Goal: Task Accomplishment & Management: Complete application form

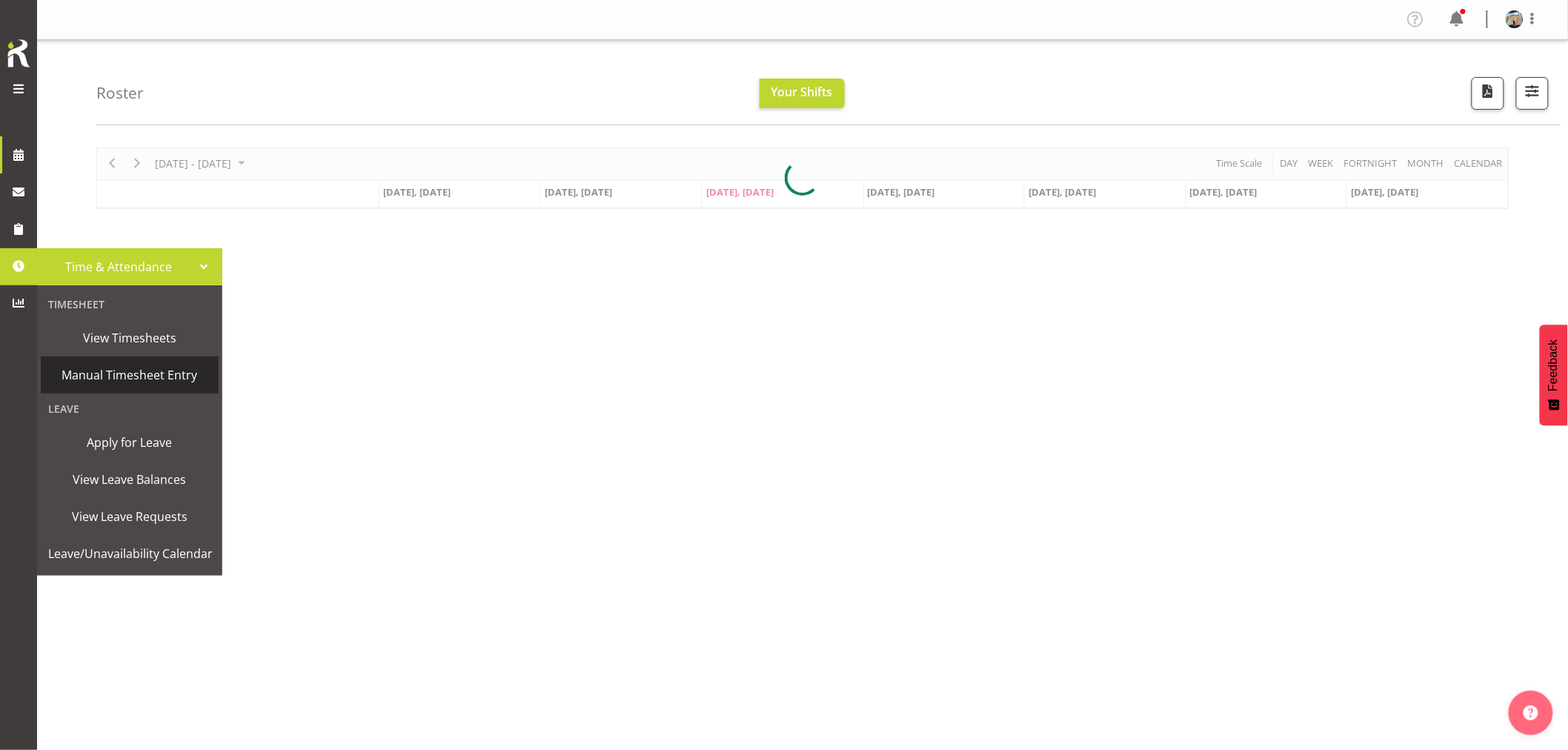
click at [134, 378] on span "Manual Timesheet Entry" at bounding box center [129, 375] width 163 height 22
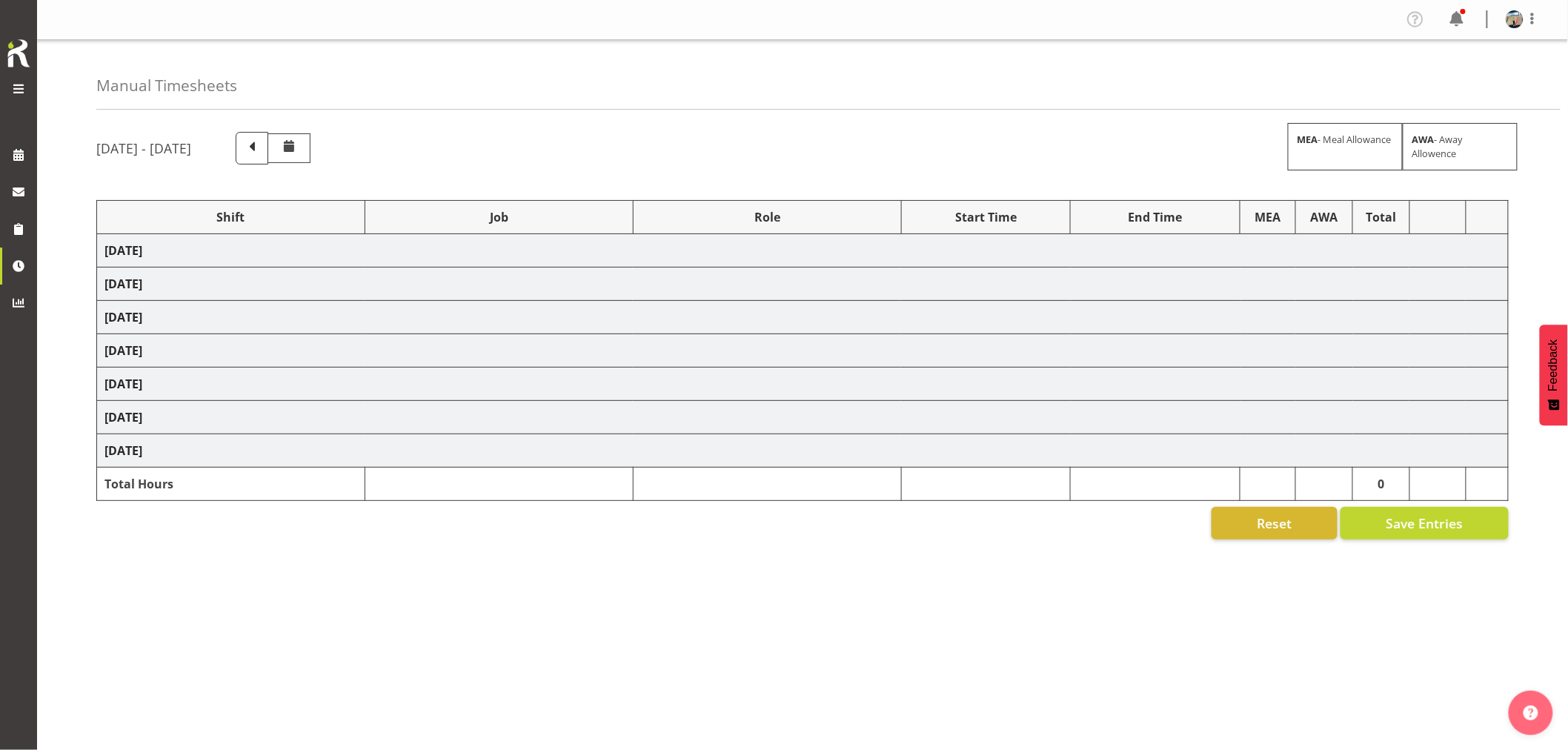
select select "38155"
select select "69"
select select "38155"
select select "69"
select select "38155"
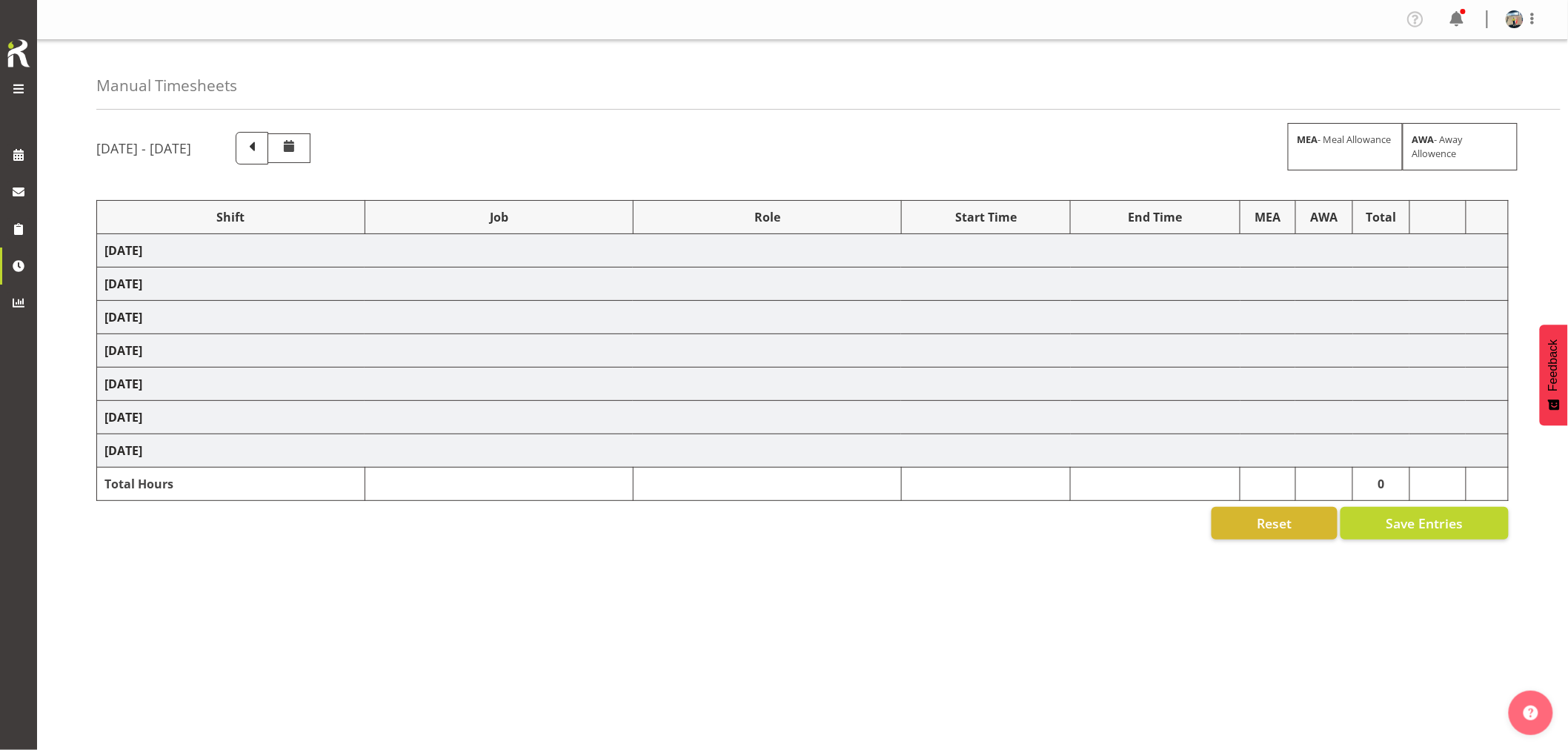
select select "69"
select select "38155"
select select "69"
select select "38155"
select select "69"
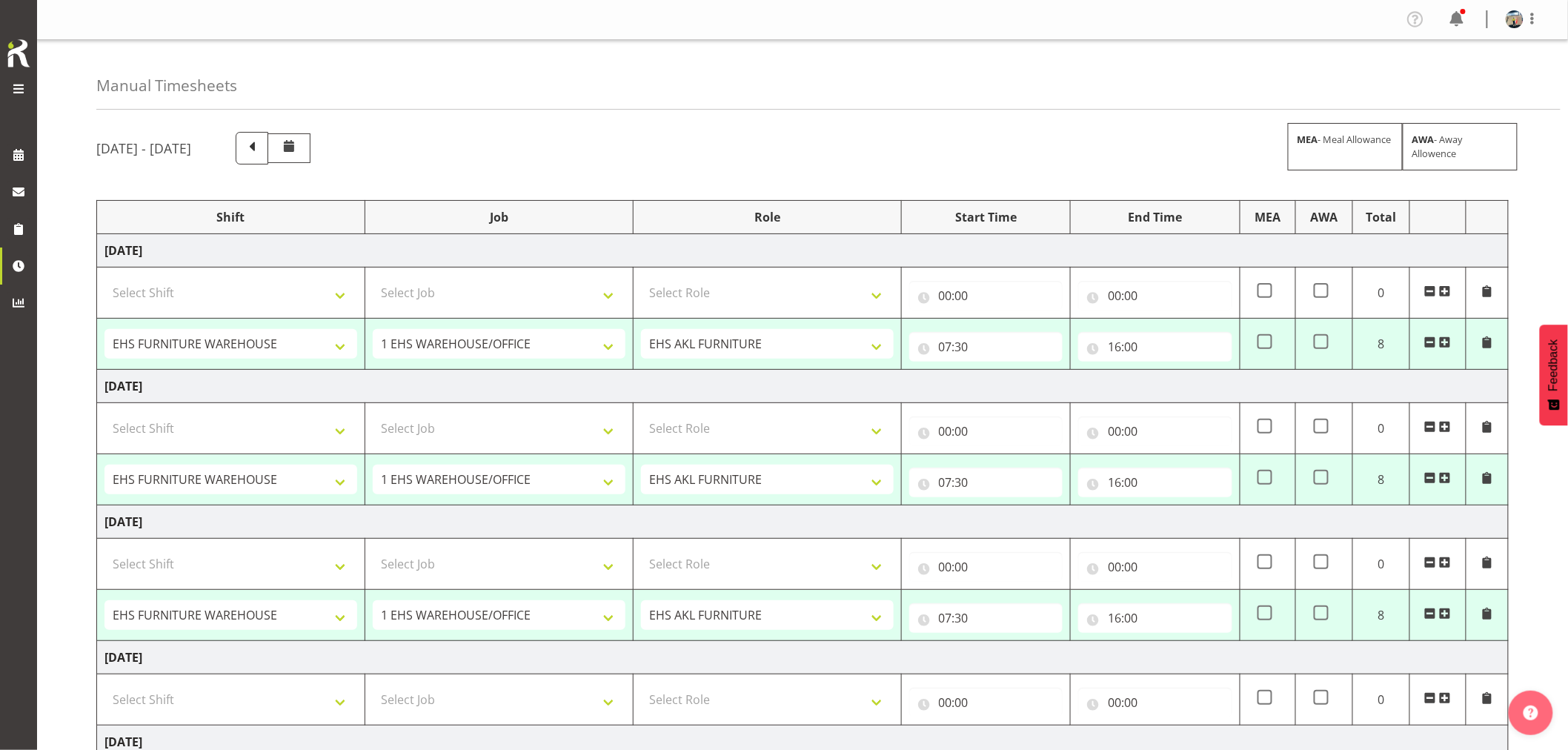
drag, startPoint x: 394, startPoint y: 151, endPoint x: 445, endPoint y: 191, distance: 64.8
click at [262, 151] on span at bounding box center [252, 147] width 20 height 20
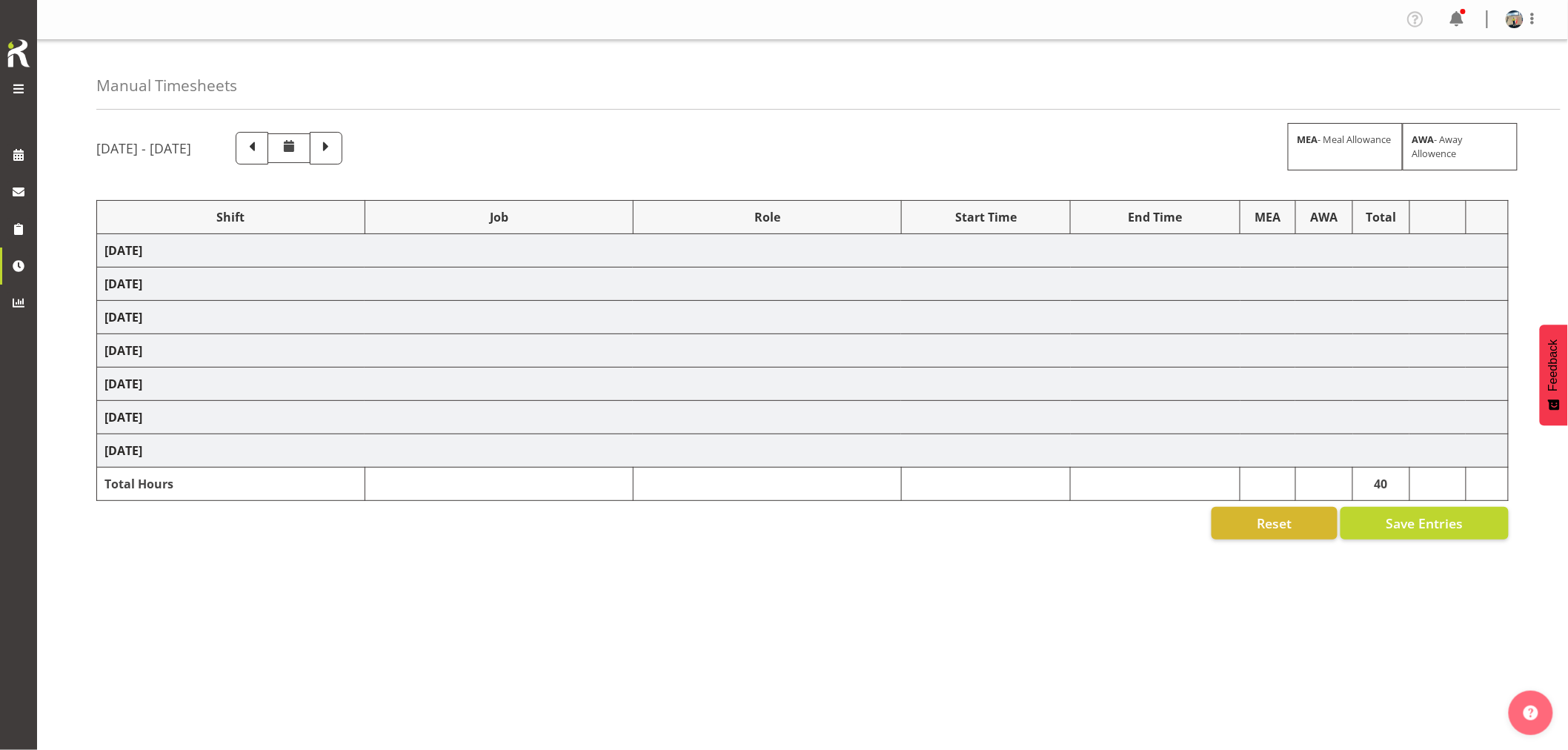
select select "38155"
select select "69"
select select "82404"
select select "9139"
select select "38155"
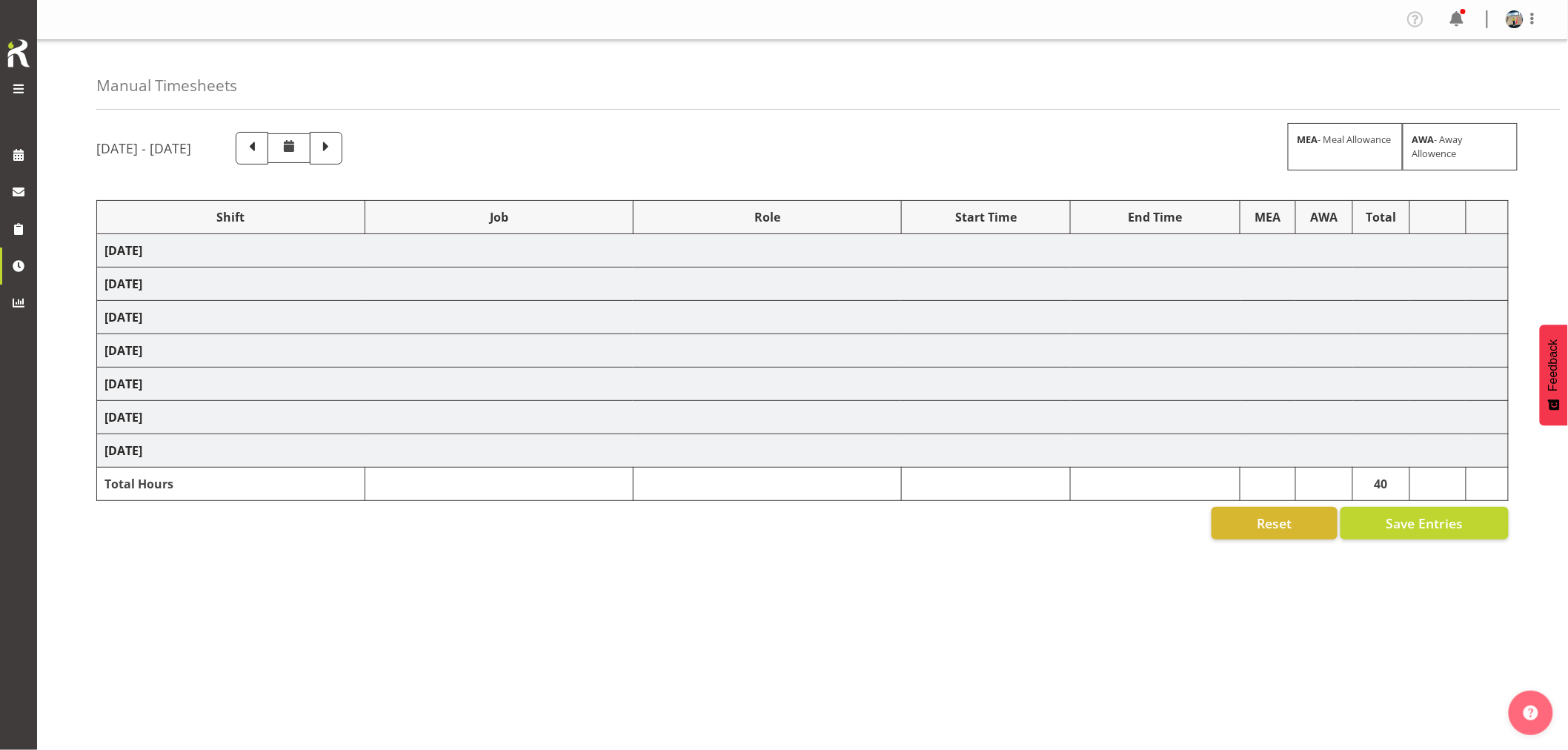
select select "69"
select select "38155"
select select "69"
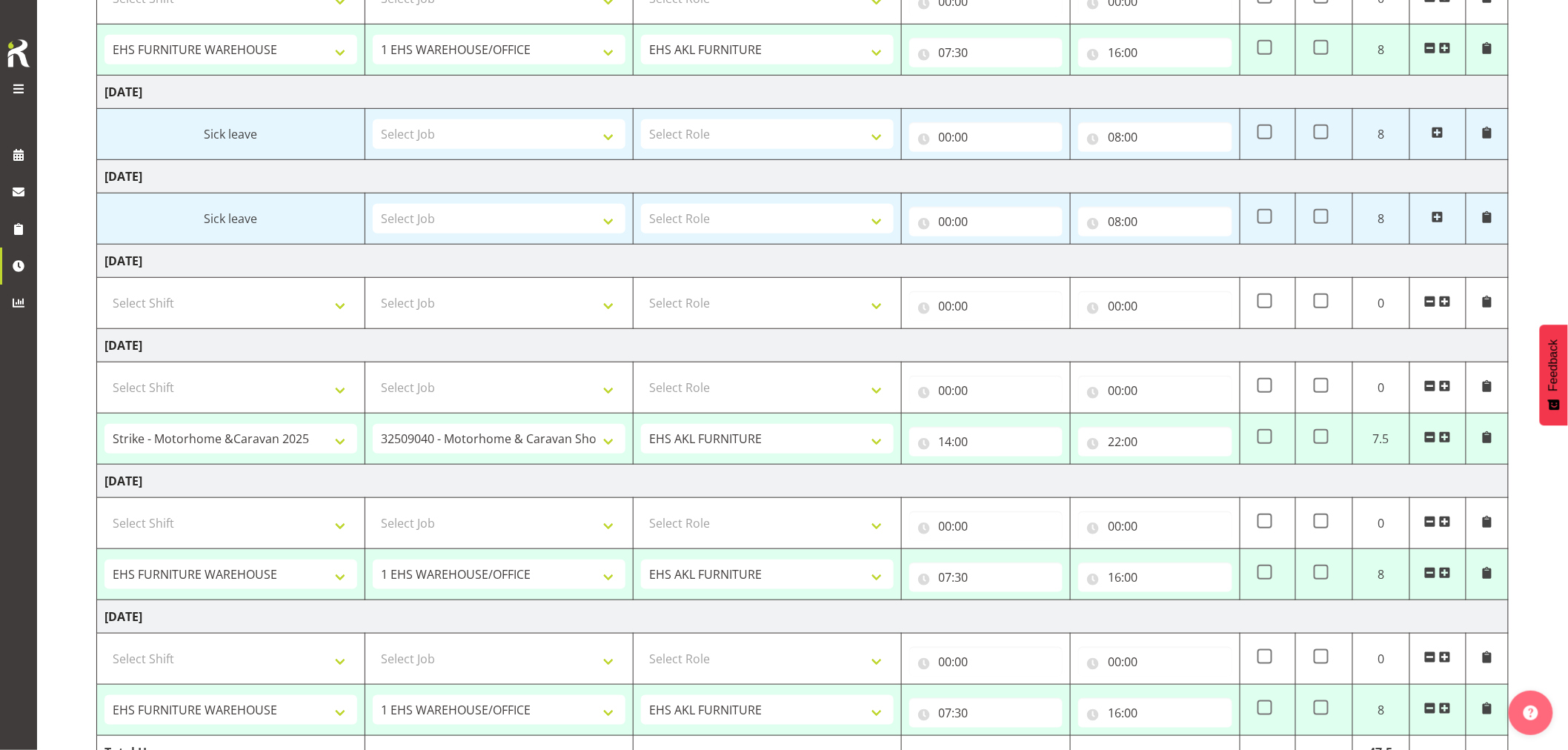
scroll to position [377, 0]
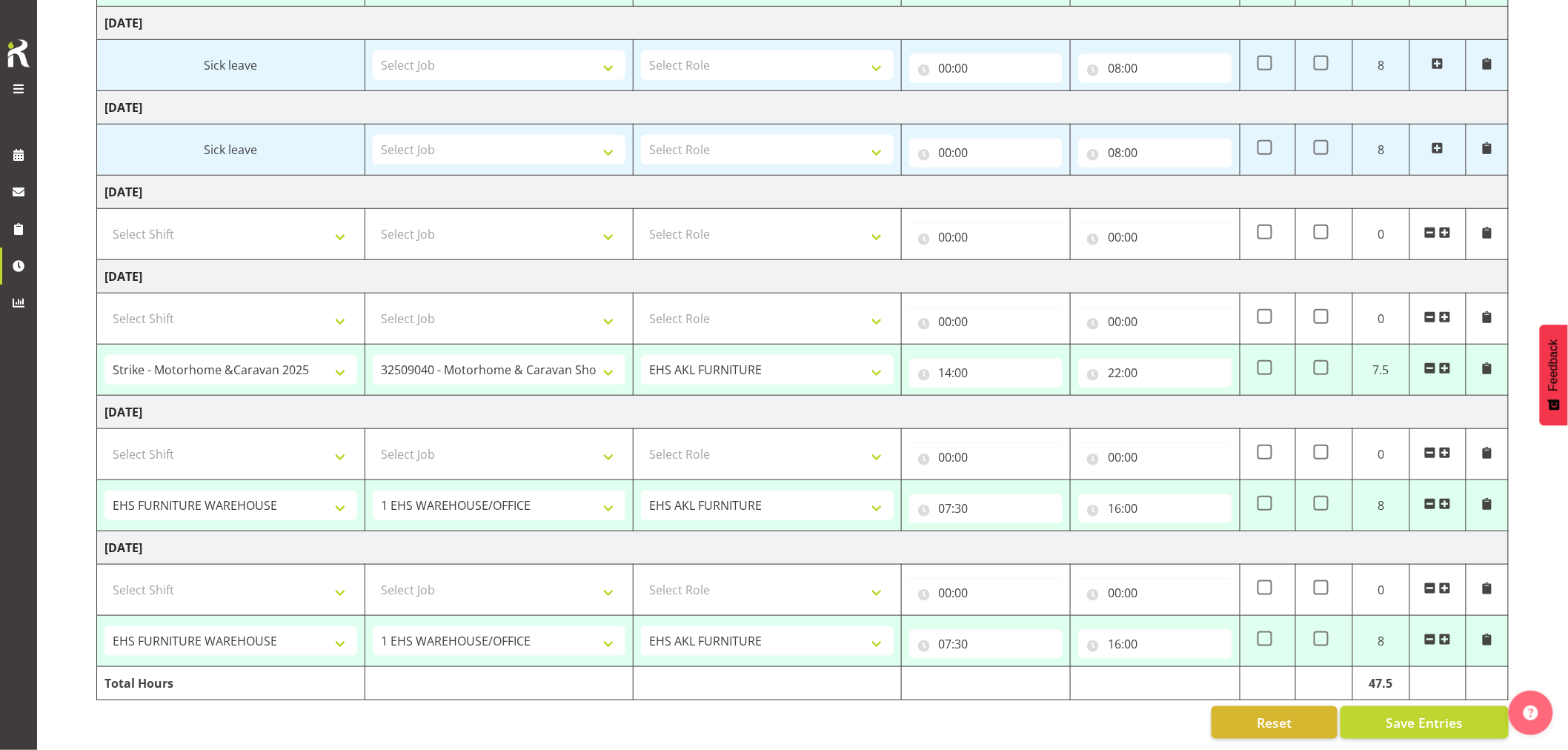
click at [1427, 363] on span at bounding box center [1429, 368] width 12 height 12
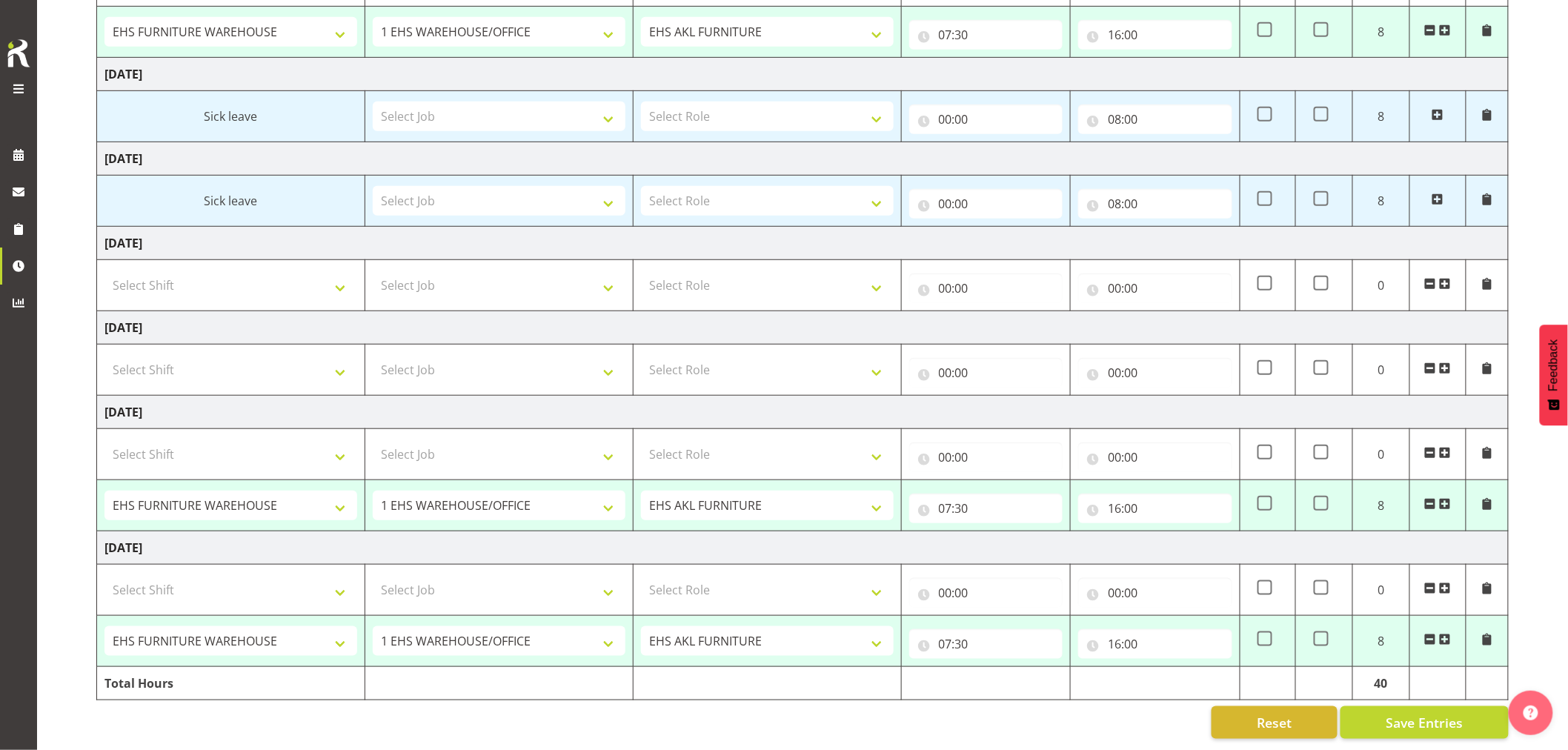
scroll to position [326, 0]
click at [1437, 713] on span "Save Entries" at bounding box center [1424, 722] width 77 height 20
select select "38155"
select select "69"
type input "07:30"
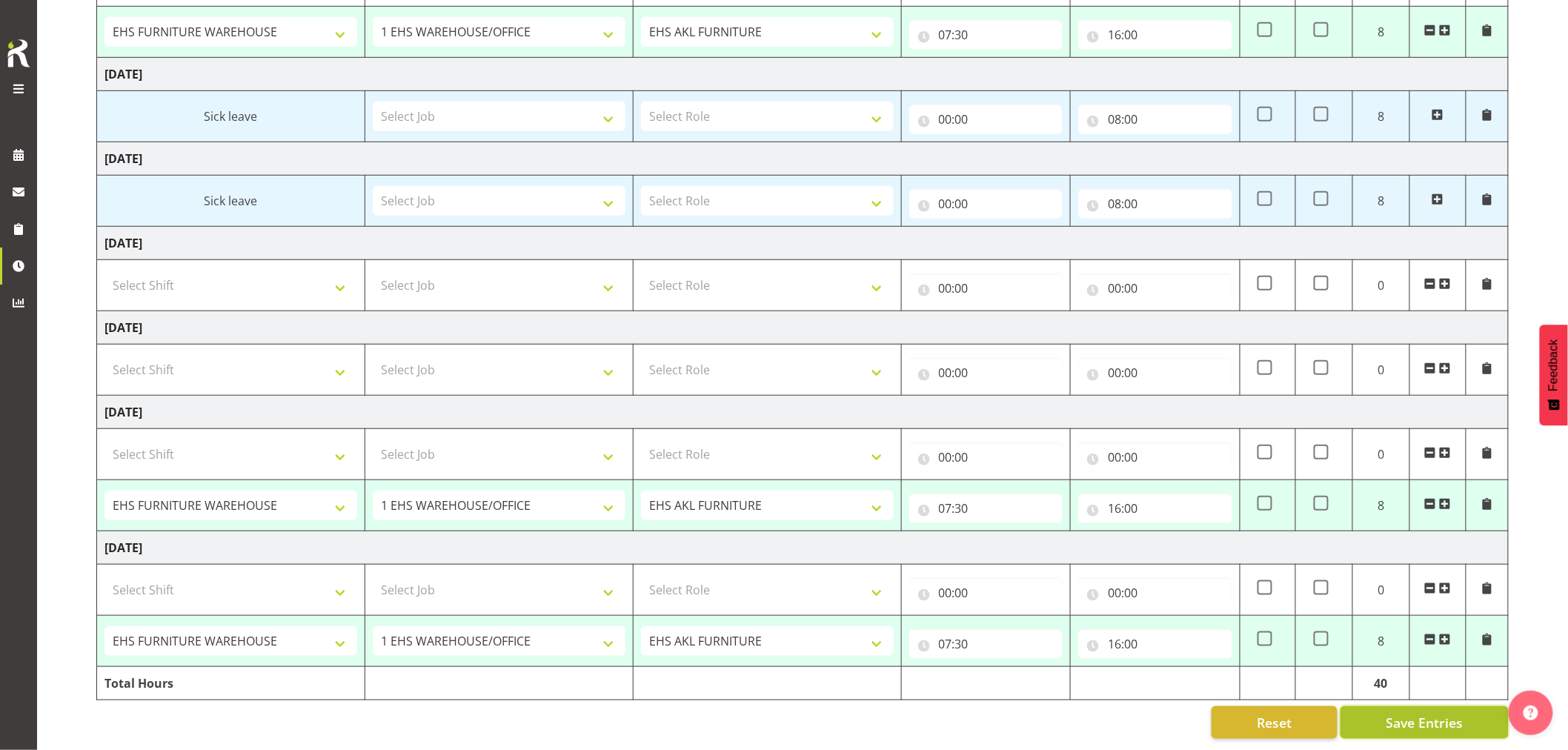
type input "16:00"
select select "38155"
select select "69"
type input "07:30"
type input "16:00"
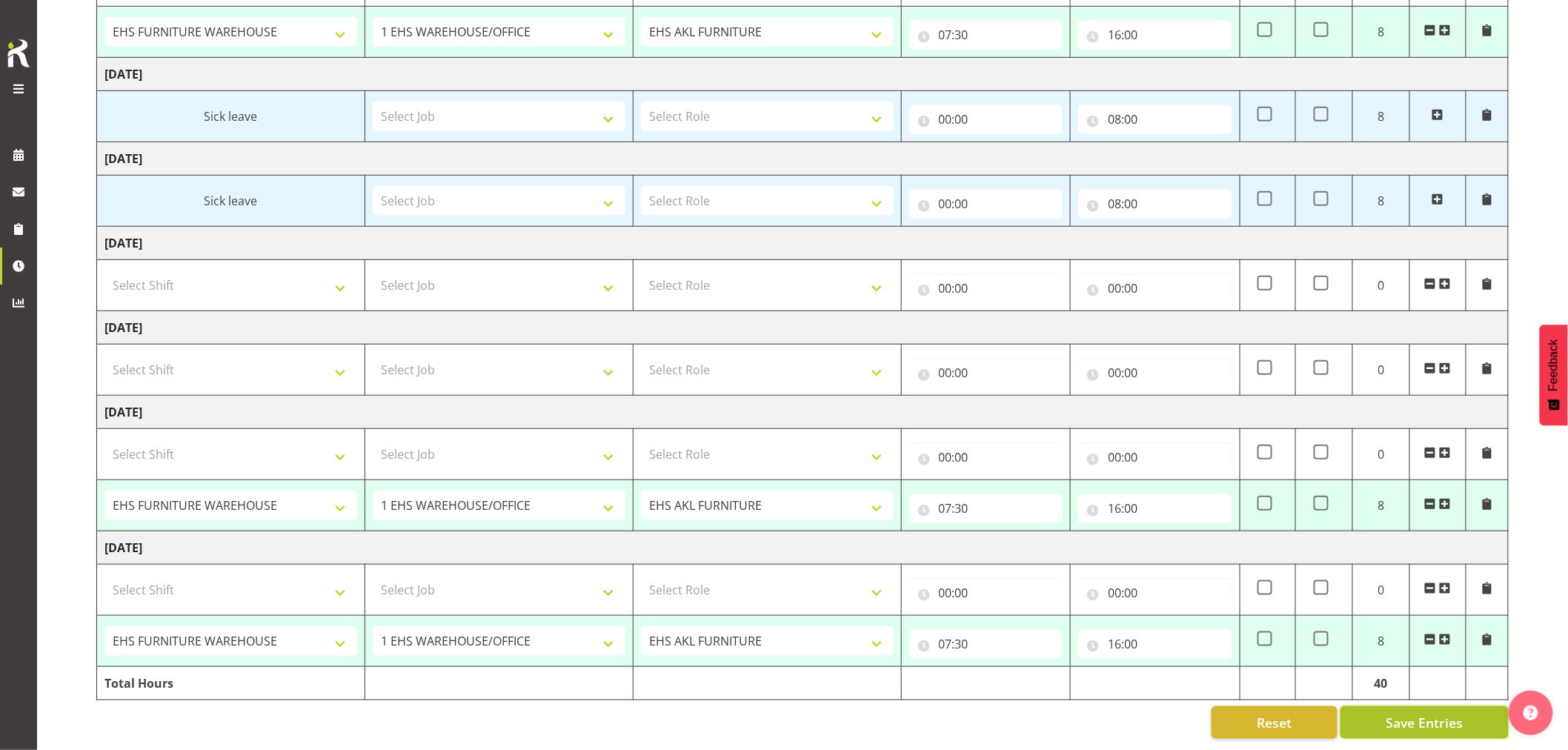
select select "38155"
select select "69"
type input "07:30"
type input "16:00"
select select "38155"
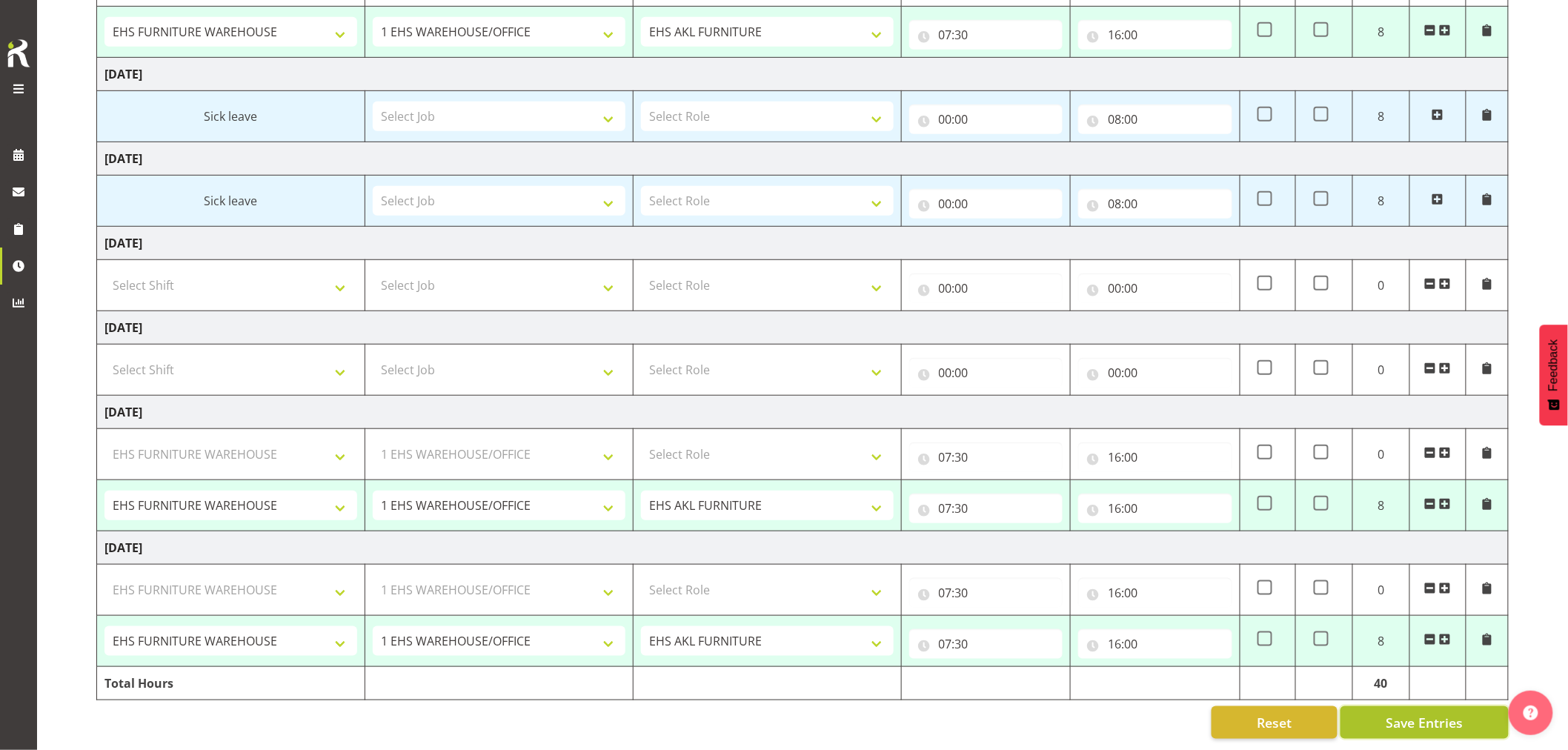
select select "69"
select select "38155"
select select "69"
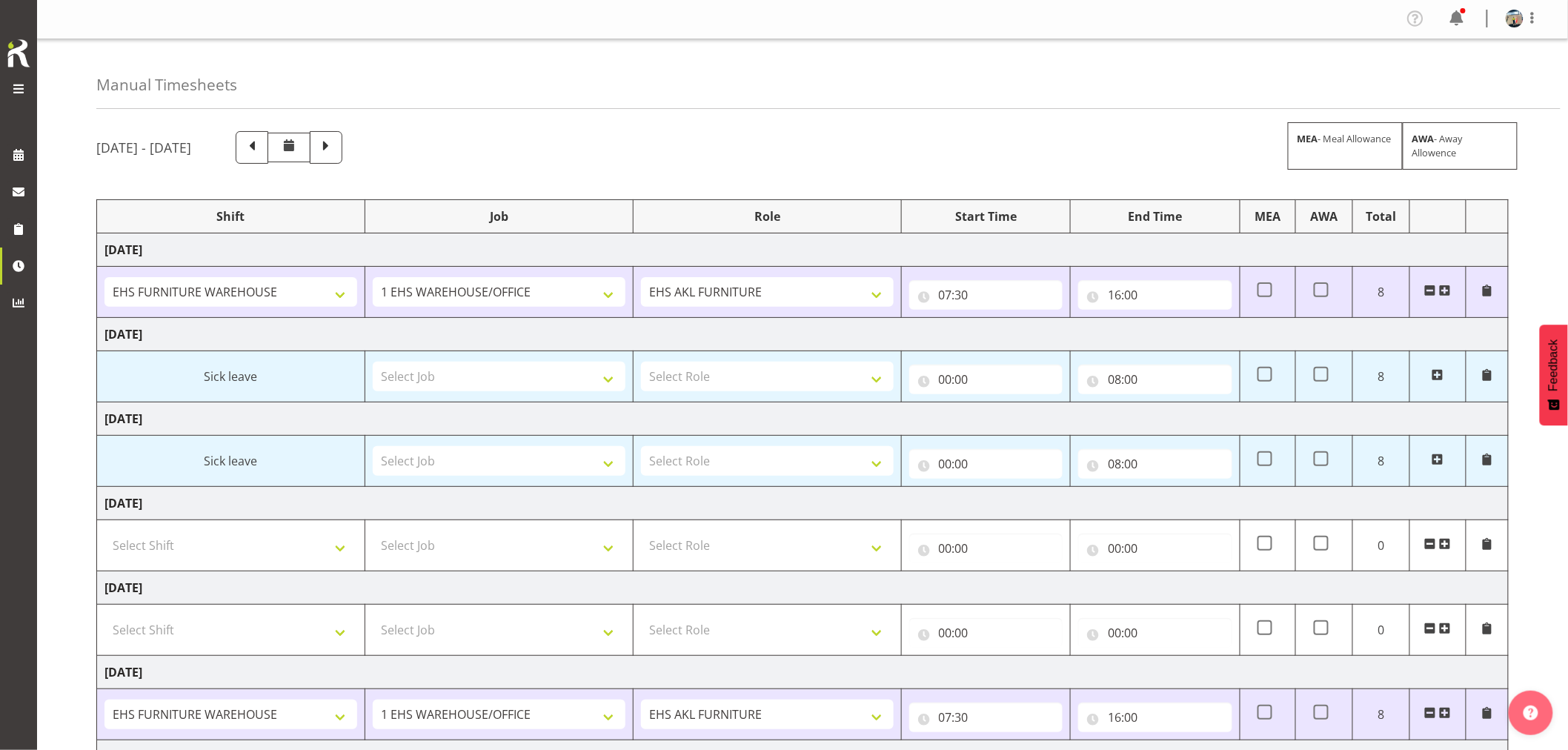
scroll to position [0, 0]
click at [1536, 20] on span at bounding box center [1532, 19] width 18 height 18
click at [1461, 77] on link "Log Out" at bounding box center [1470, 77] width 142 height 27
